Goal: Task Accomplishment & Management: Complete application form

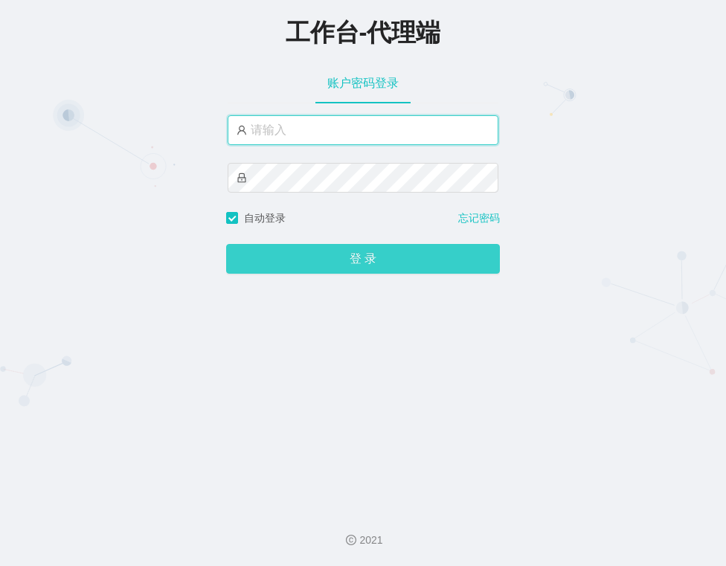
type input "金辉"
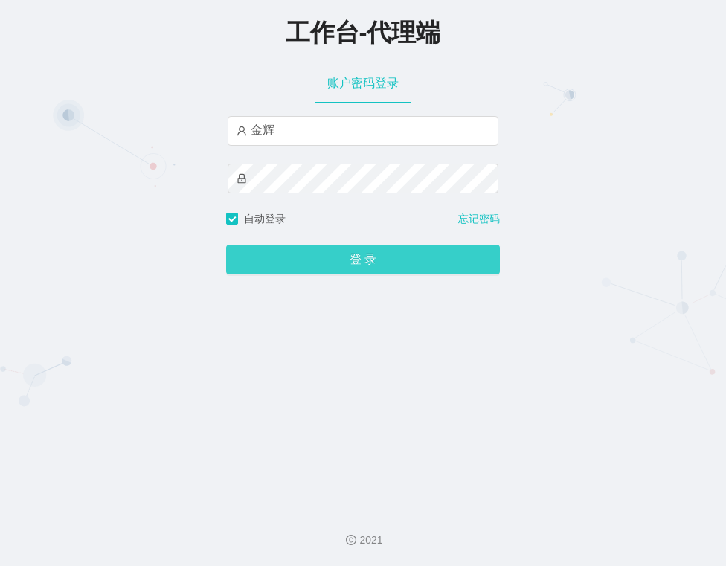
click at [343, 259] on button "登 录" at bounding box center [363, 260] width 274 height 30
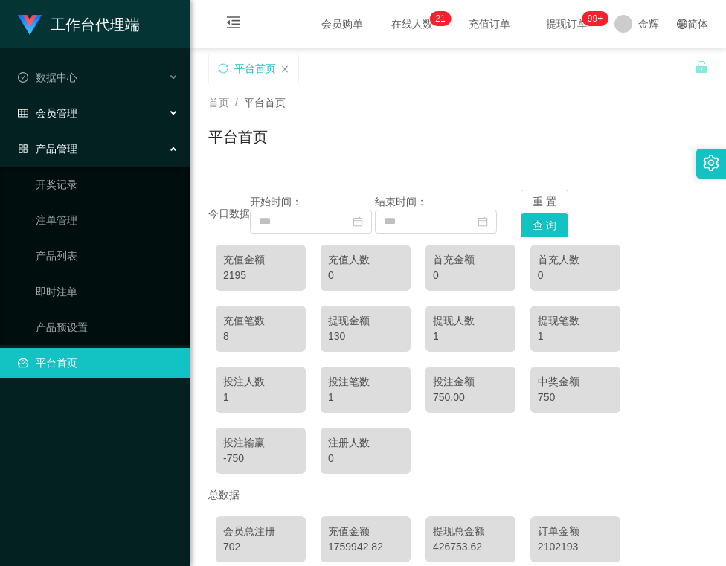
click at [91, 117] on div "会员管理" at bounding box center [95, 113] width 190 height 30
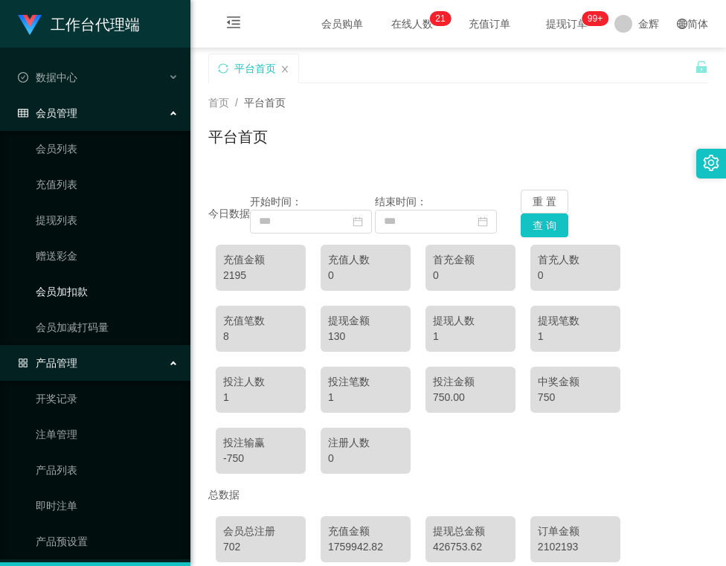
click at [77, 295] on link "会员加扣款" at bounding box center [107, 292] width 143 height 30
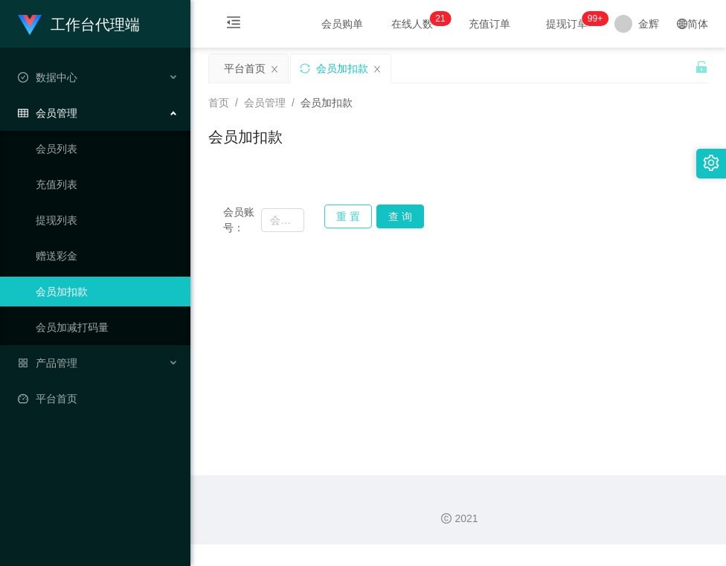
drag, startPoint x: 340, startPoint y: 222, endPoint x: 315, endPoint y: 229, distance: 25.7
click at [340, 222] on button "重 置" at bounding box center [348, 217] width 48 height 24
click at [278, 226] on input "text" at bounding box center [282, 220] width 42 height 24
paste input "85334319"
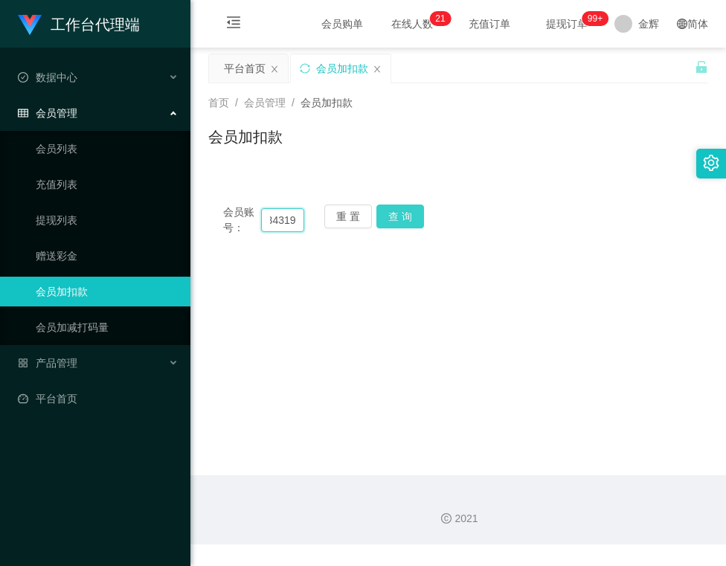
type input "85334319"
click at [390, 217] on button "查 询" at bounding box center [400, 217] width 48 height 24
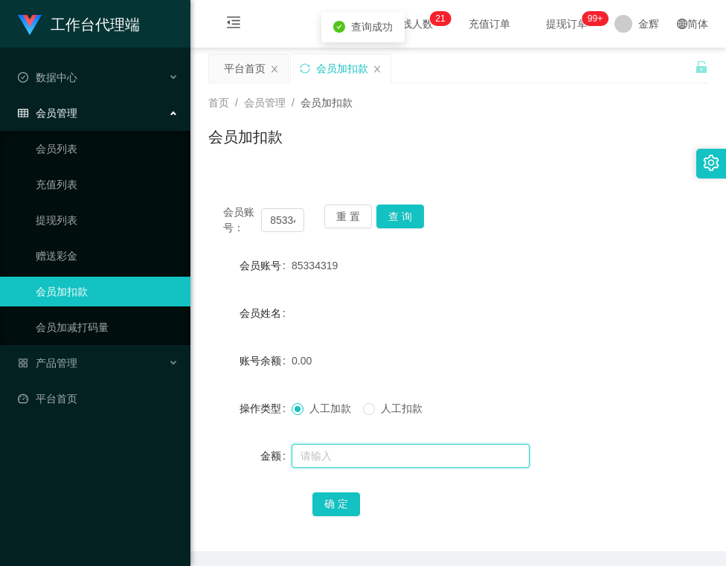
click at [322, 446] on input "text" at bounding box center [411, 456] width 238 height 24
type input "500"
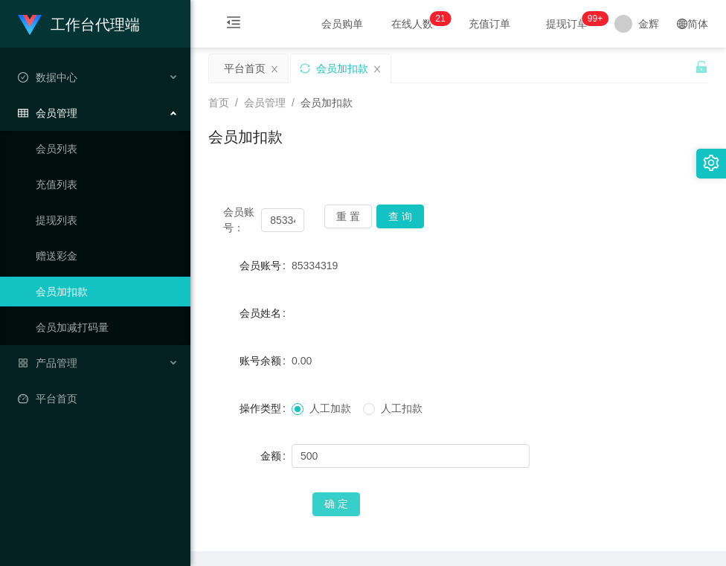
click at [341, 501] on button "确 定" at bounding box center [336, 504] width 48 height 24
click at [366, 216] on button "重 置" at bounding box center [348, 217] width 48 height 24
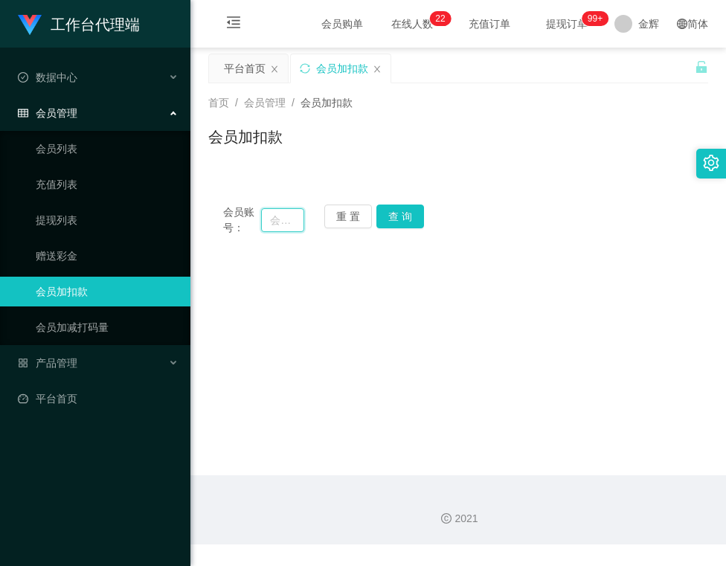
click at [293, 216] on input "text" at bounding box center [282, 220] width 42 height 24
paste input "85285847"
type input "85285847"
click at [390, 220] on button "查 询" at bounding box center [400, 217] width 48 height 24
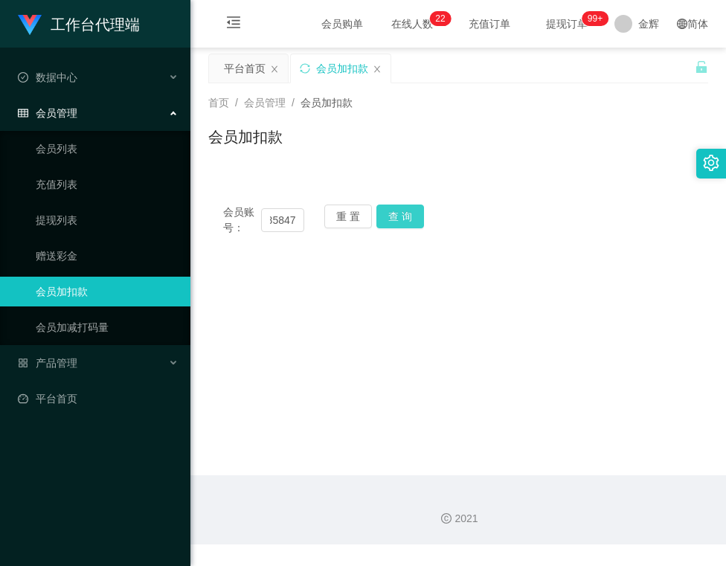
scroll to position [0, 0]
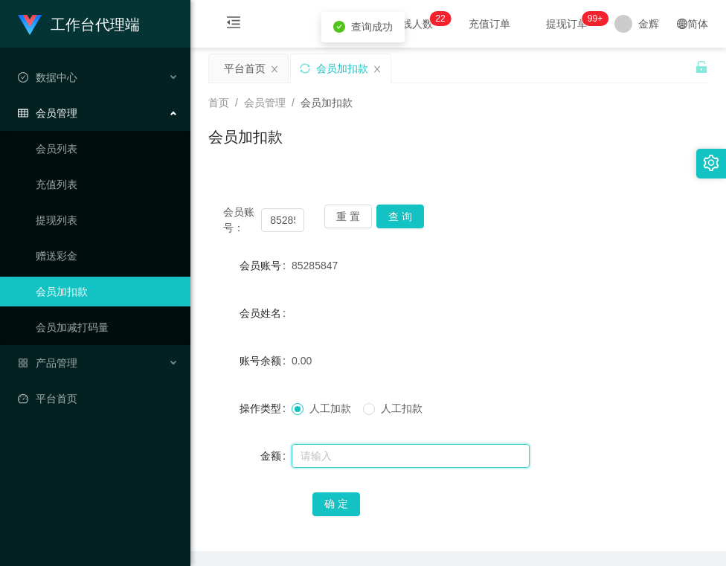
click at [341, 447] on input "text" at bounding box center [411, 456] width 238 height 24
type input "500"
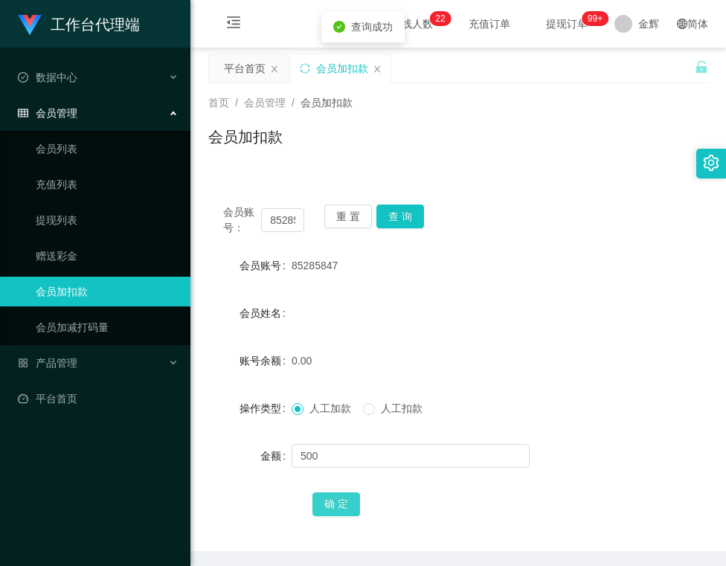
click at [337, 497] on button "确 定" at bounding box center [336, 504] width 48 height 24
